Goal: Find specific page/section: Find specific page/section

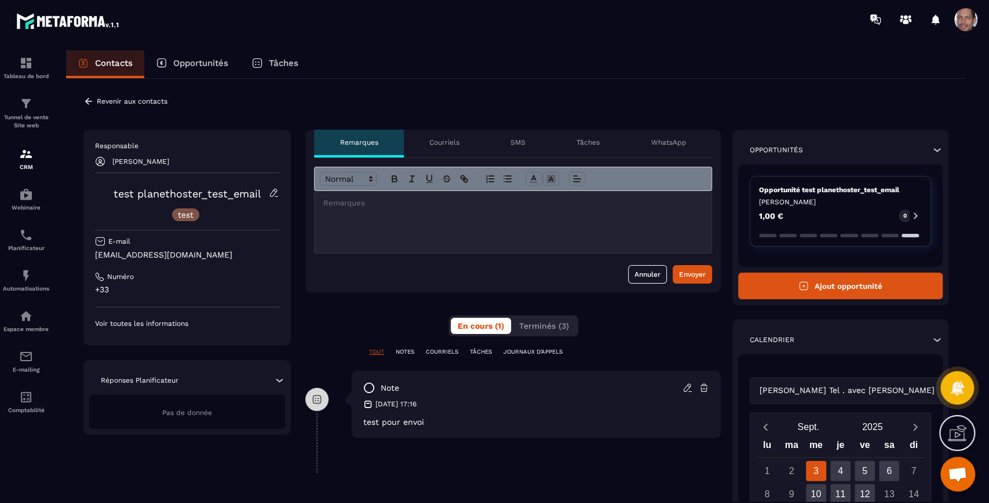
click at [436, 214] on div at bounding box center [513, 222] width 397 height 62
click at [647, 272] on button "Annuler" at bounding box center [647, 274] width 39 height 19
click at [97, 100] on p "Revenir aux contacts" at bounding box center [132, 101] width 71 height 8
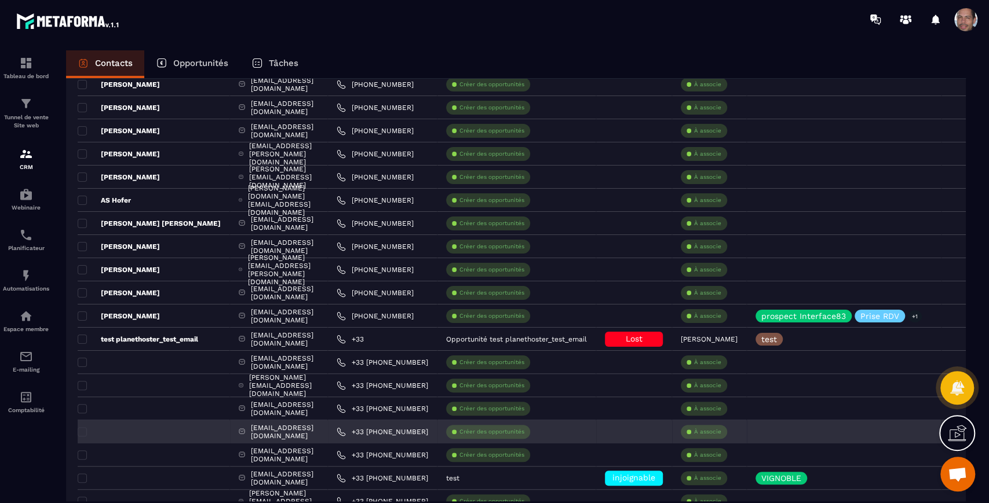
scroll to position [64, 0]
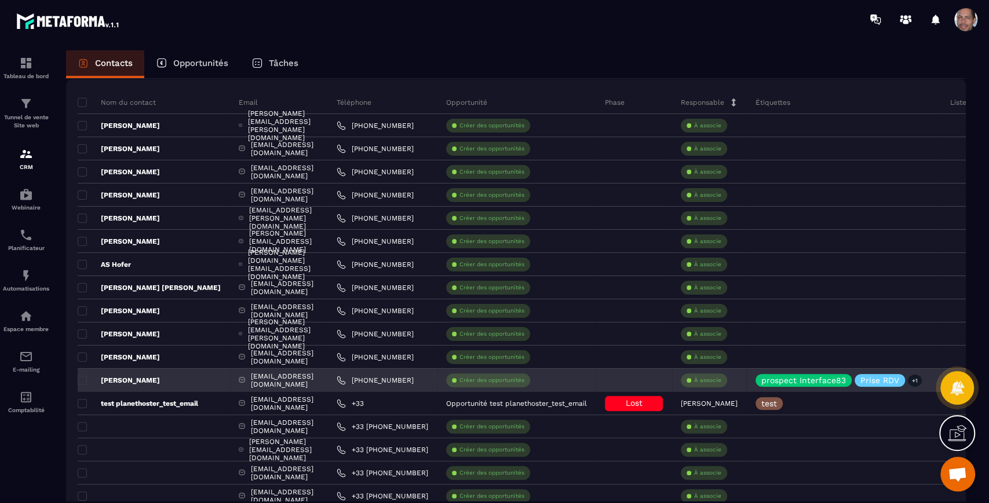
click at [298, 374] on div "[EMAIL_ADDRESS][DOMAIN_NAME]" at bounding box center [279, 380] width 98 height 23
click at [163, 384] on div "[PERSON_NAME]" at bounding box center [154, 380] width 152 height 23
